Goal: Feedback & Contribution: Leave review/rating

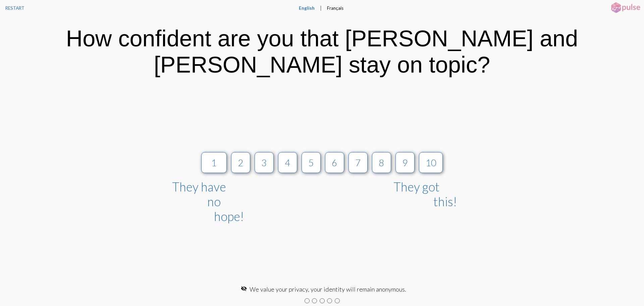
click at [262, 152] on button "3" at bounding box center [264, 162] width 19 height 21
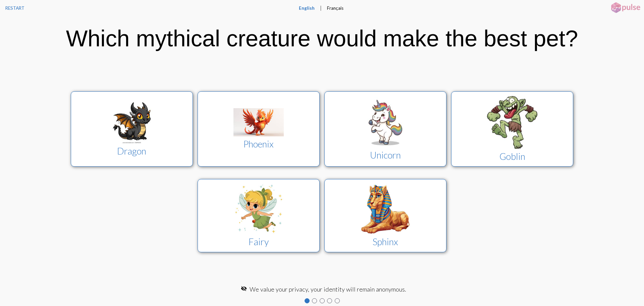
click at [279, 112] on img at bounding box center [259, 122] width 50 height 28
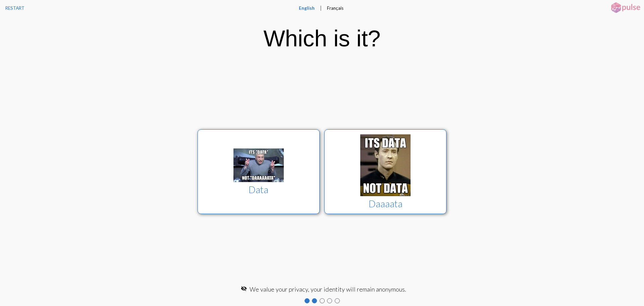
click at [247, 166] on img at bounding box center [259, 165] width 50 height 34
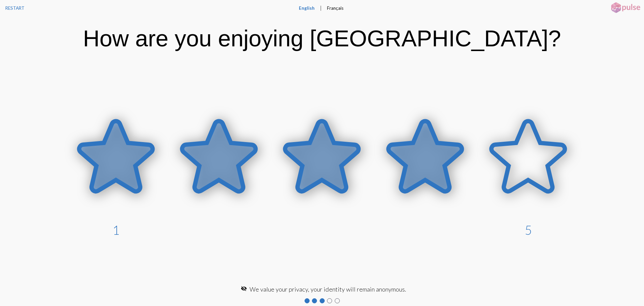
click at [406, 166] on icon at bounding box center [425, 156] width 73 height 70
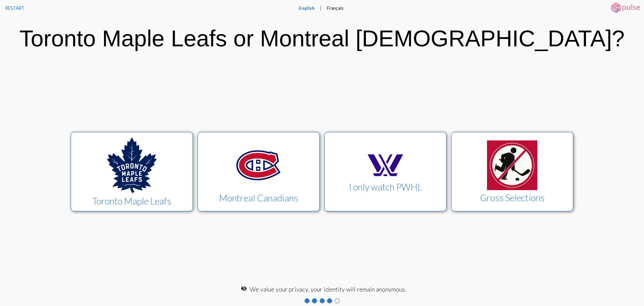
click at [504, 174] on img at bounding box center [512, 165] width 50 height 50
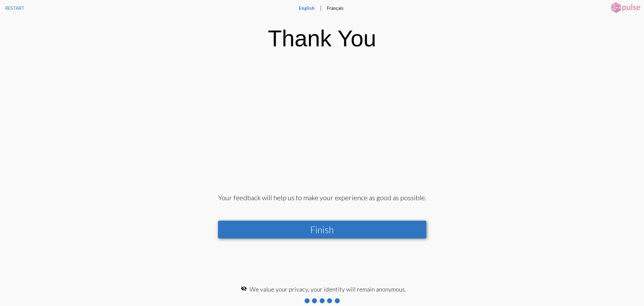
click at [291, 227] on button "Finish" at bounding box center [322, 229] width 208 height 18
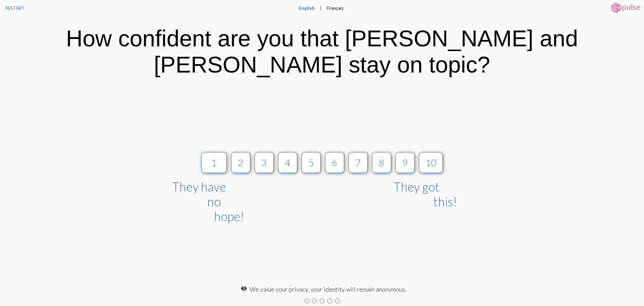
click at [364, 155] on button "7" at bounding box center [358, 162] width 19 height 21
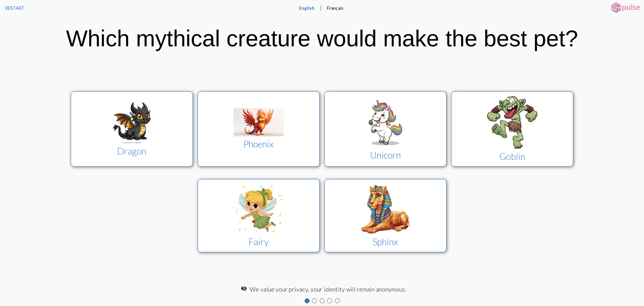
click at [260, 126] on img at bounding box center [259, 122] width 50 height 28
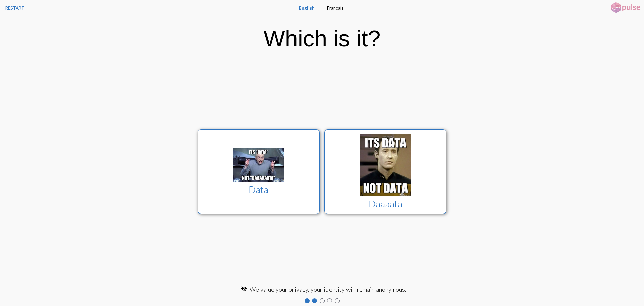
click at [280, 150] on img at bounding box center [259, 165] width 50 height 34
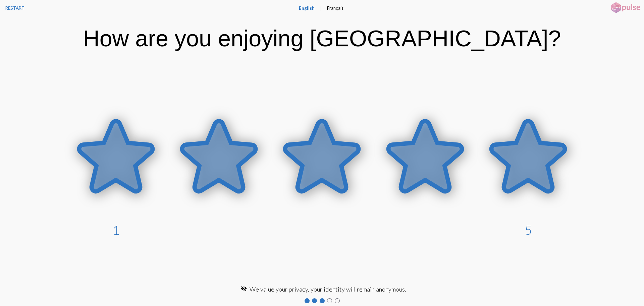
click at [542, 182] on icon at bounding box center [528, 156] width 73 height 70
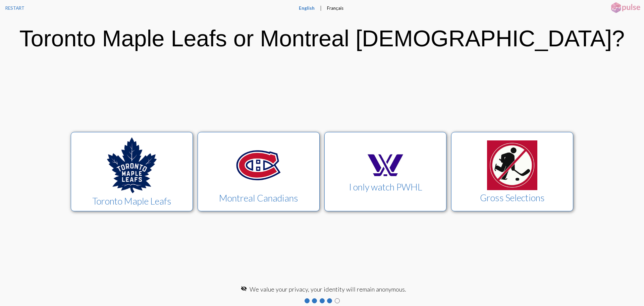
click at [374, 175] on img at bounding box center [385, 165] width 50 height 28
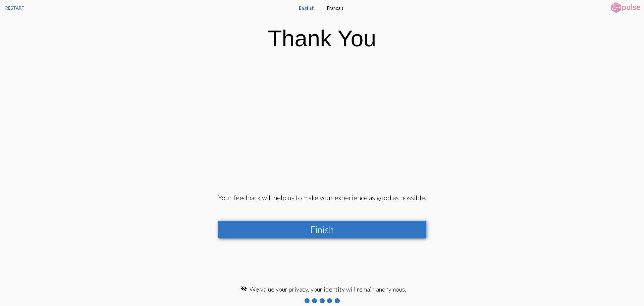
click at [355, 227] on button "Finish" at bounding box center [322, 229] width 208 height 18
